Goal: Information Seeking & Learning: Learn about a topic

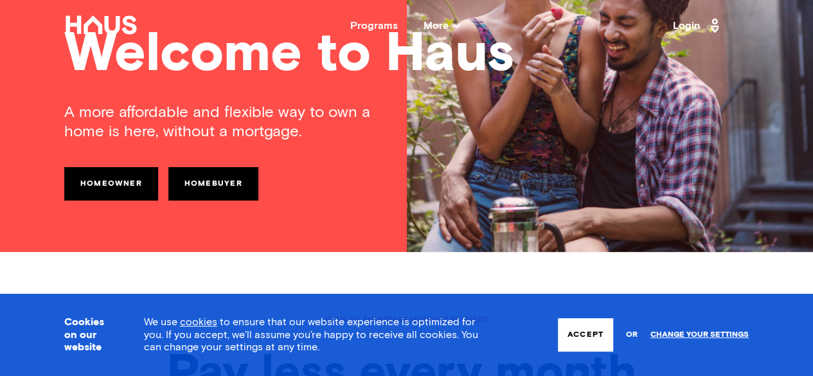
scroll to position [193, 0]
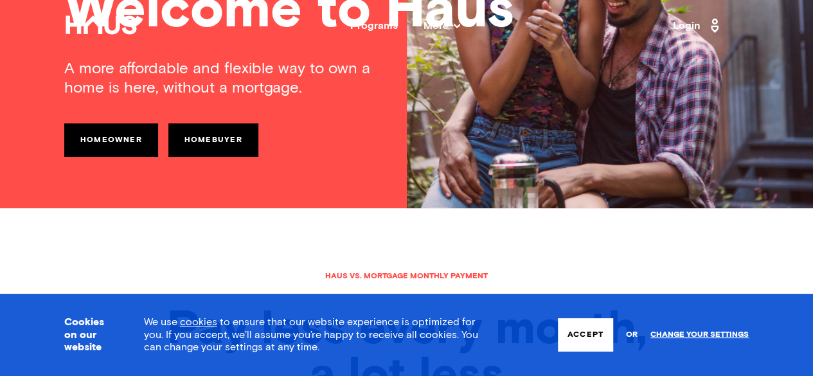
click at [130, 125] on link "Homeowner" at bounding box center [111, 139] width 94 height 33
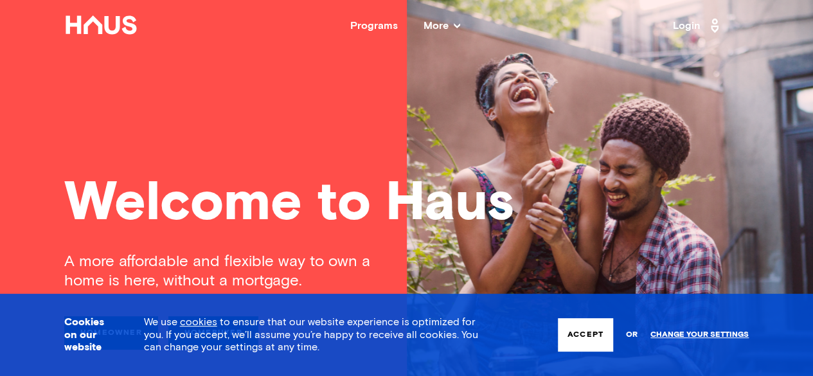
click at [457, 28] on icon at bounding box center [457, 26] width 6 height 6
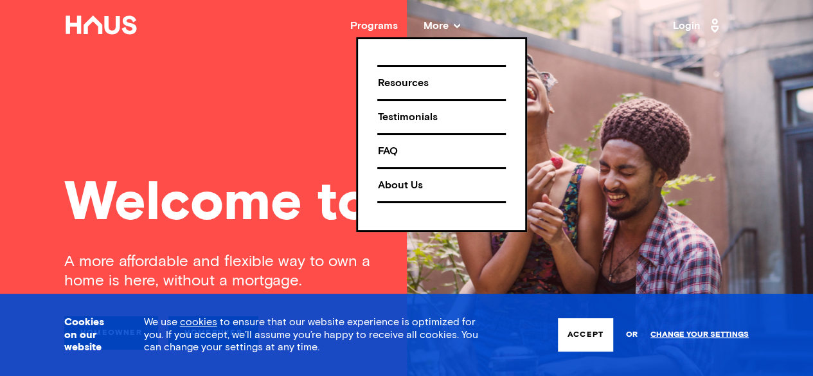
click at [432, 115] on div "Testimonials" at bounding box center [441, 117] width 129 height 23
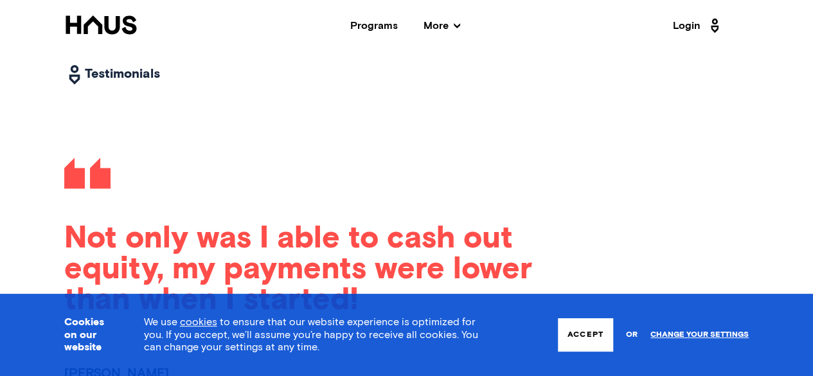
scroll to position [1222, 0]
